Goal: Navigation & Orientation: Find specific page/section

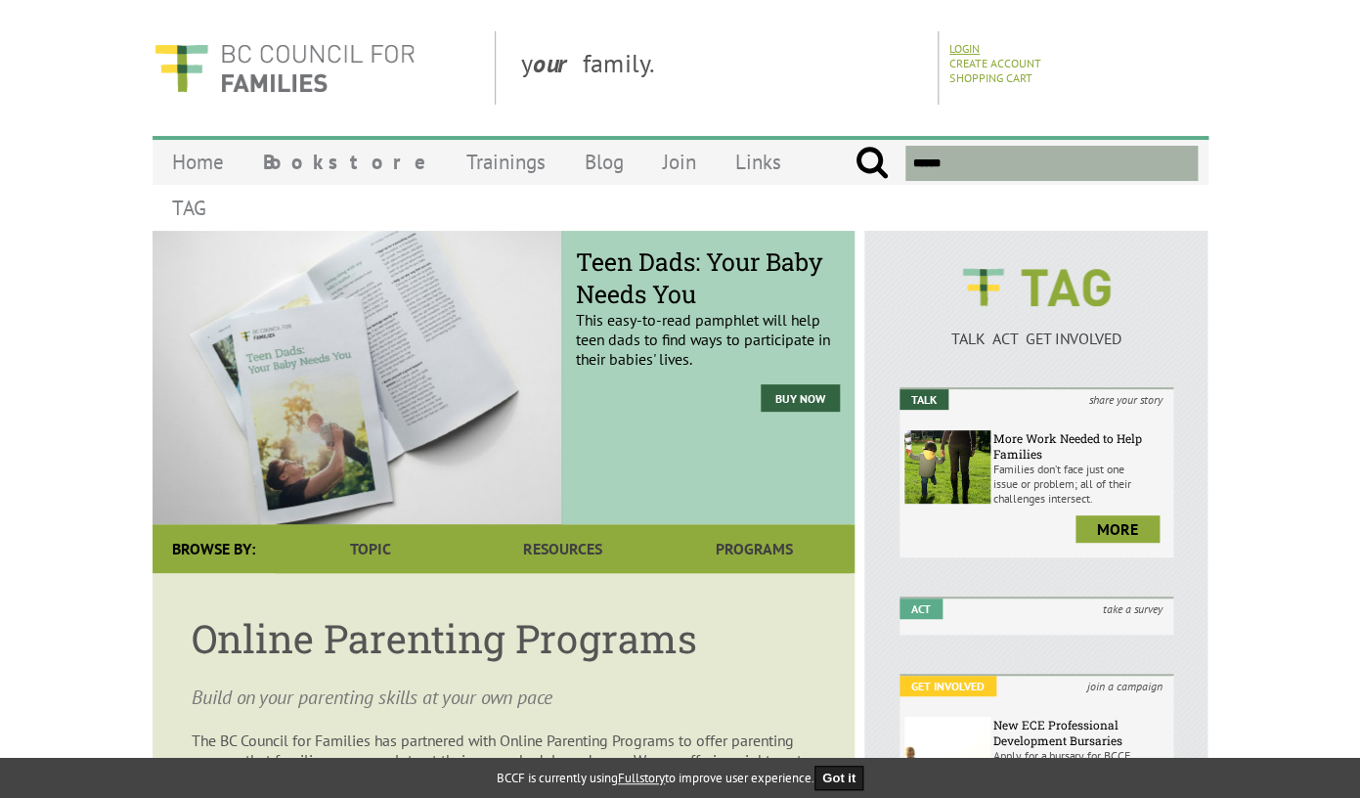
click at [968, 43] on link "Login" at bounding box center [964, 48] width 30 height 15
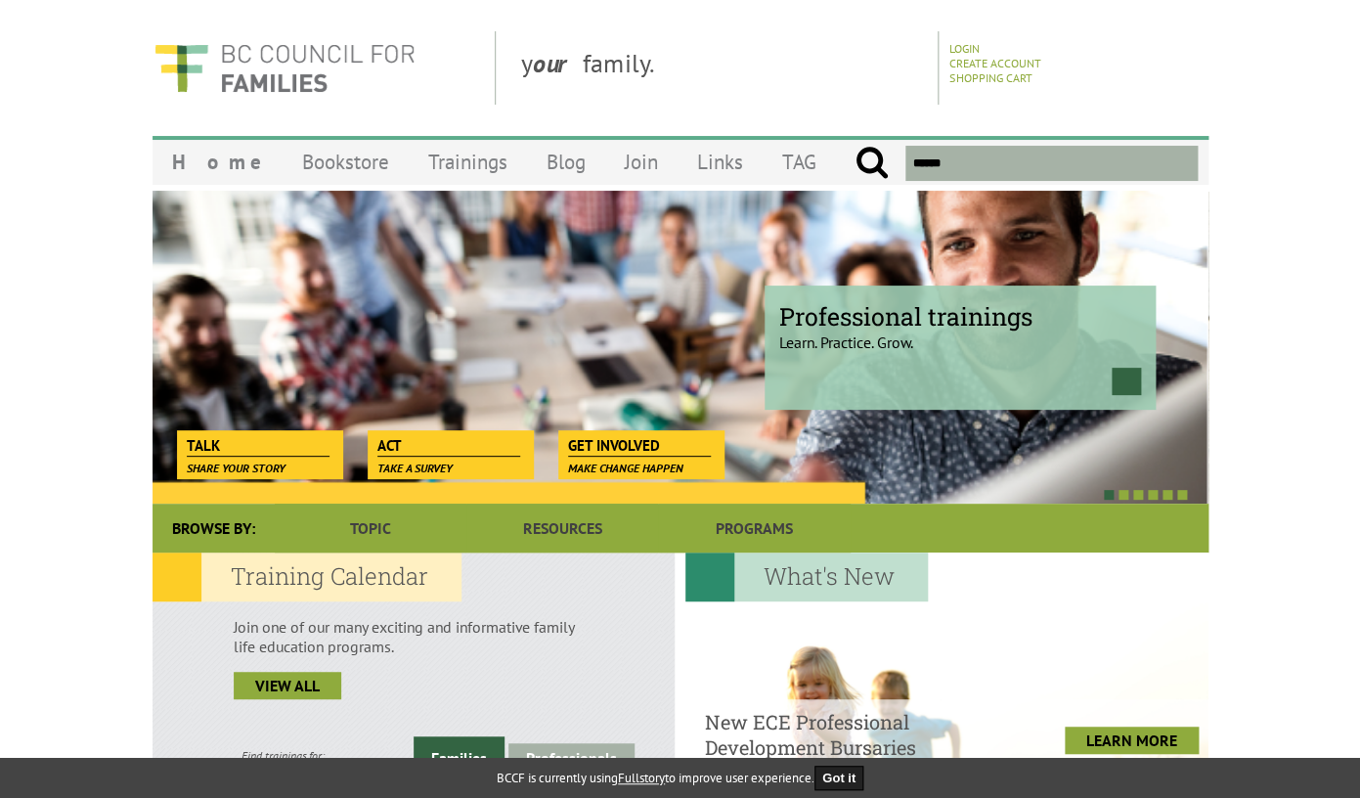
click at [960, 48] on link "Login" at bounding box center [964, 48] width 30 height 15
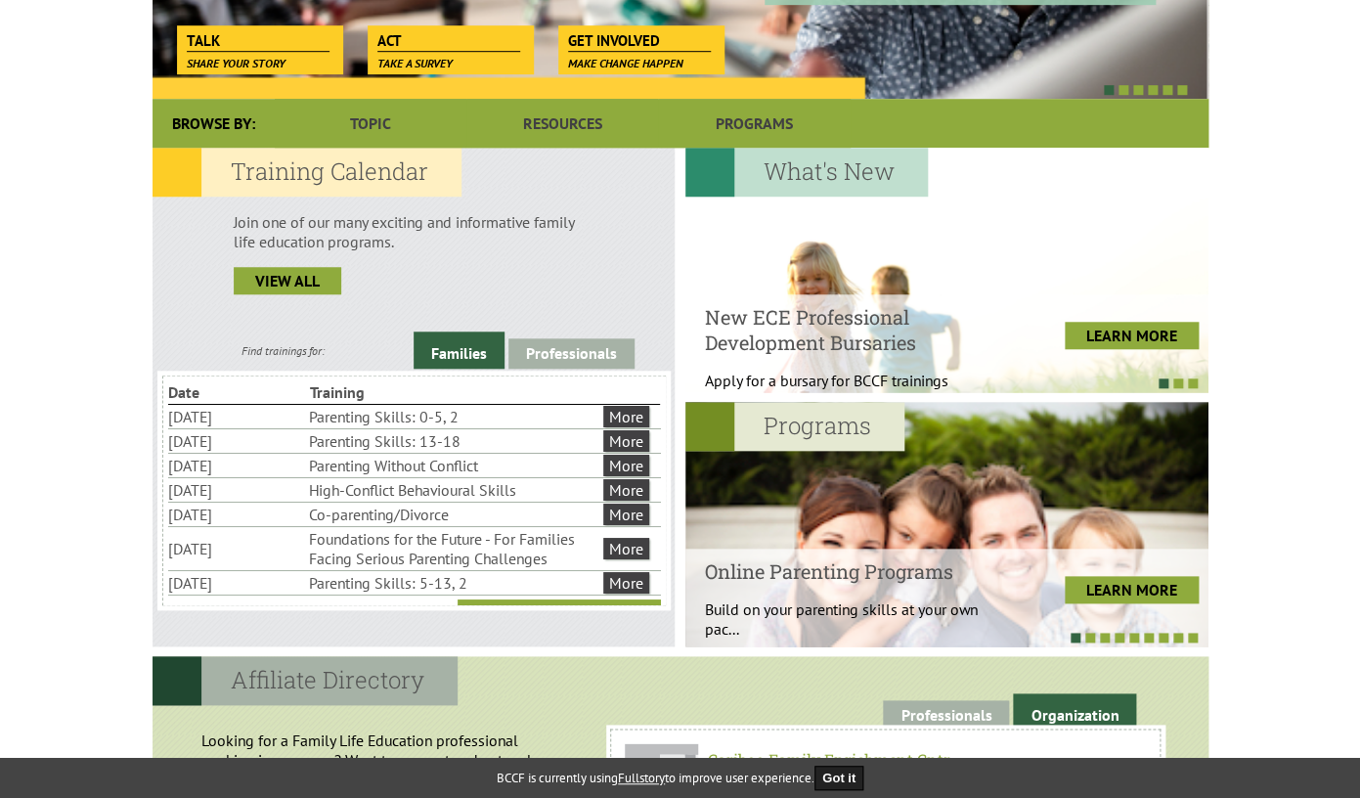
scroll to position [460, 0]
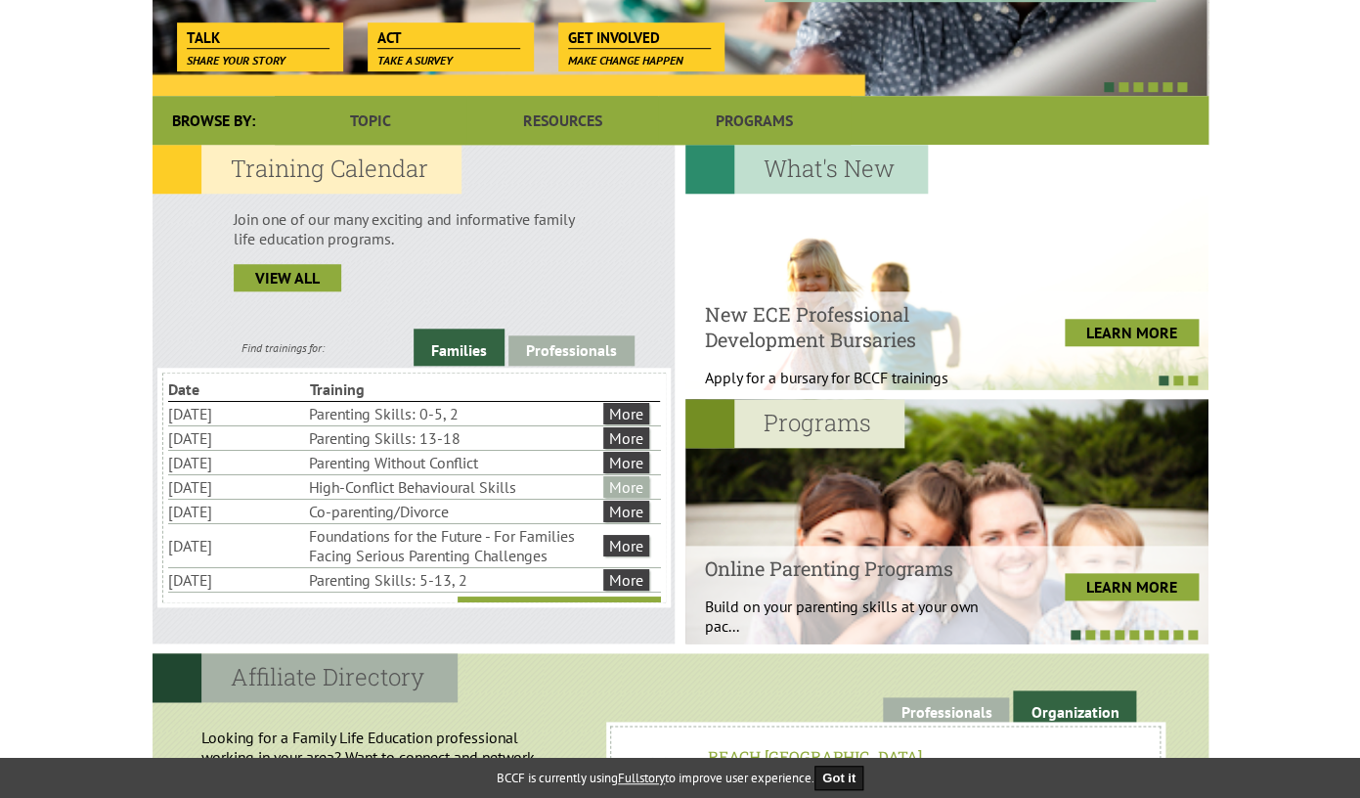
click at [623, 498] on link "More" at bounding box center [626, 487] width 46 height 22
